Goal: Use online tool/utility: Utilize a website feature to perform a specific function

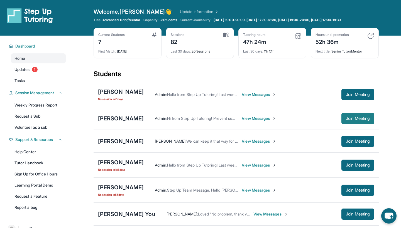
click at [350, 120] on span "Join Meeting" at bounding box center [358, 118] width 24 height 3
click at [352, 120] on span "Join Meeting" at bounding box center [358, 118] width 24 height 3
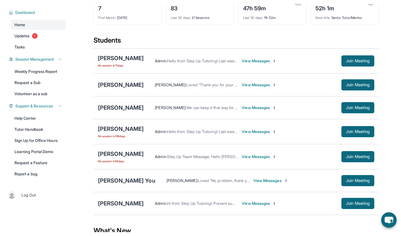
scroll to position [40, 0]
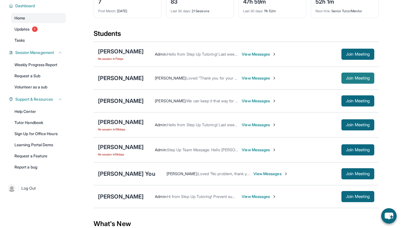
click at [346, 77] on span "Join Meeting" at bounding box center [358, 78] width 24 height 3
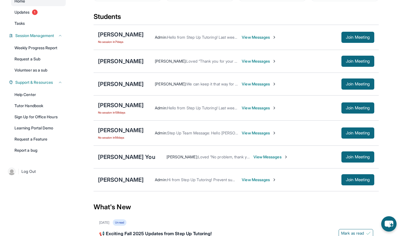
scroll to position [50, 0]
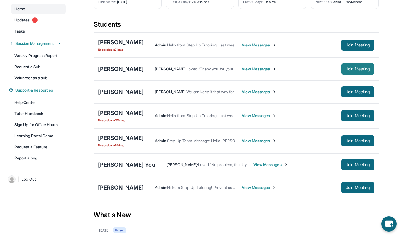
click at [347, 67] on span "Join Meeting" at bounding box center [358, 68] width 24 height 3
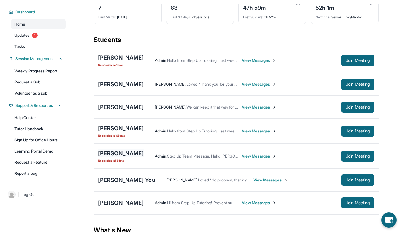
scroll to position [38, 0]
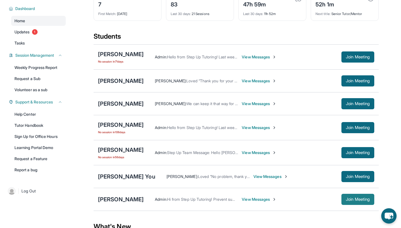
click at [349, 198] on span "Join Meeting" at bounding box center [358, 199] width 24 height 3
click at [355, 200] on span "Join Meeting" at bounding box center [358, 199] width 24 height 3
click at [359, 201] on span "Join Meeting" at bounding box center [358, 199] width 24 height 3
